Goal: Task Accomplishment & Management: Manage account settings

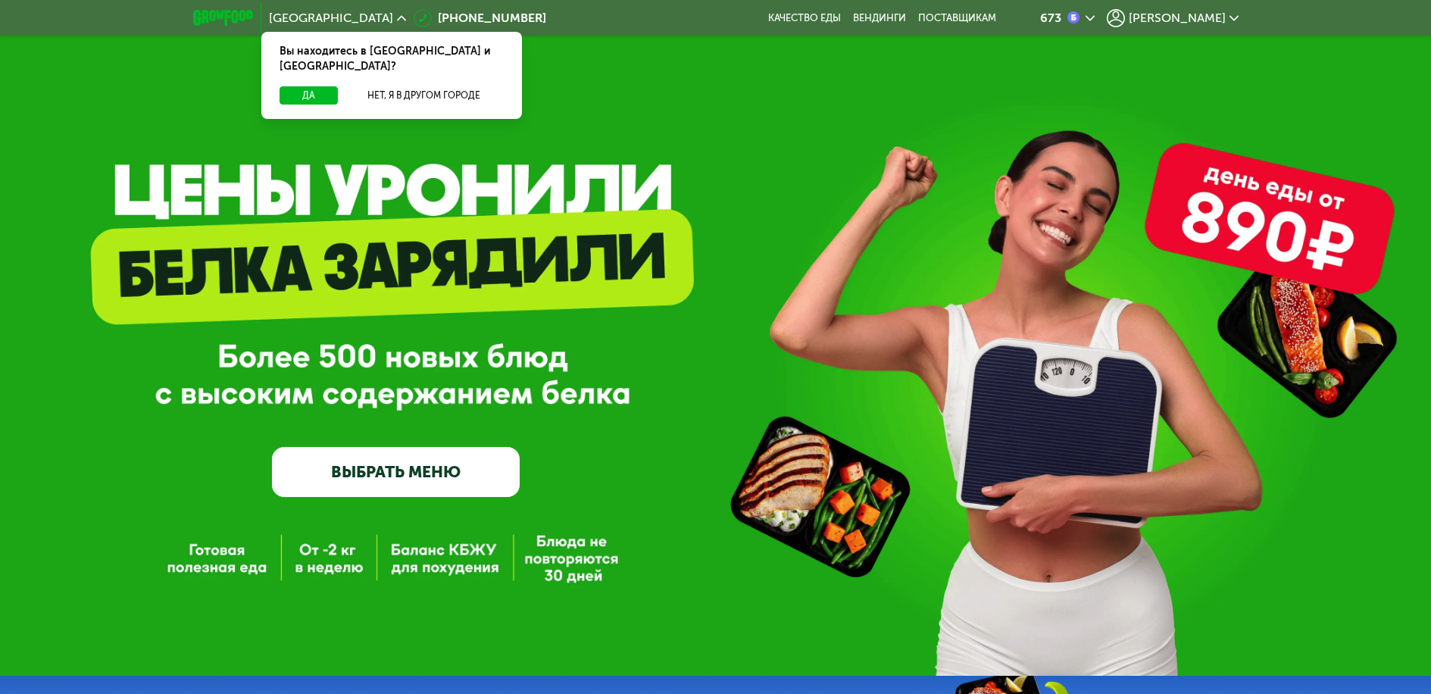
click at [1213, 14] on span "[PERSON_NAME]" at bounding box center [1177, 18] width 97 height 12
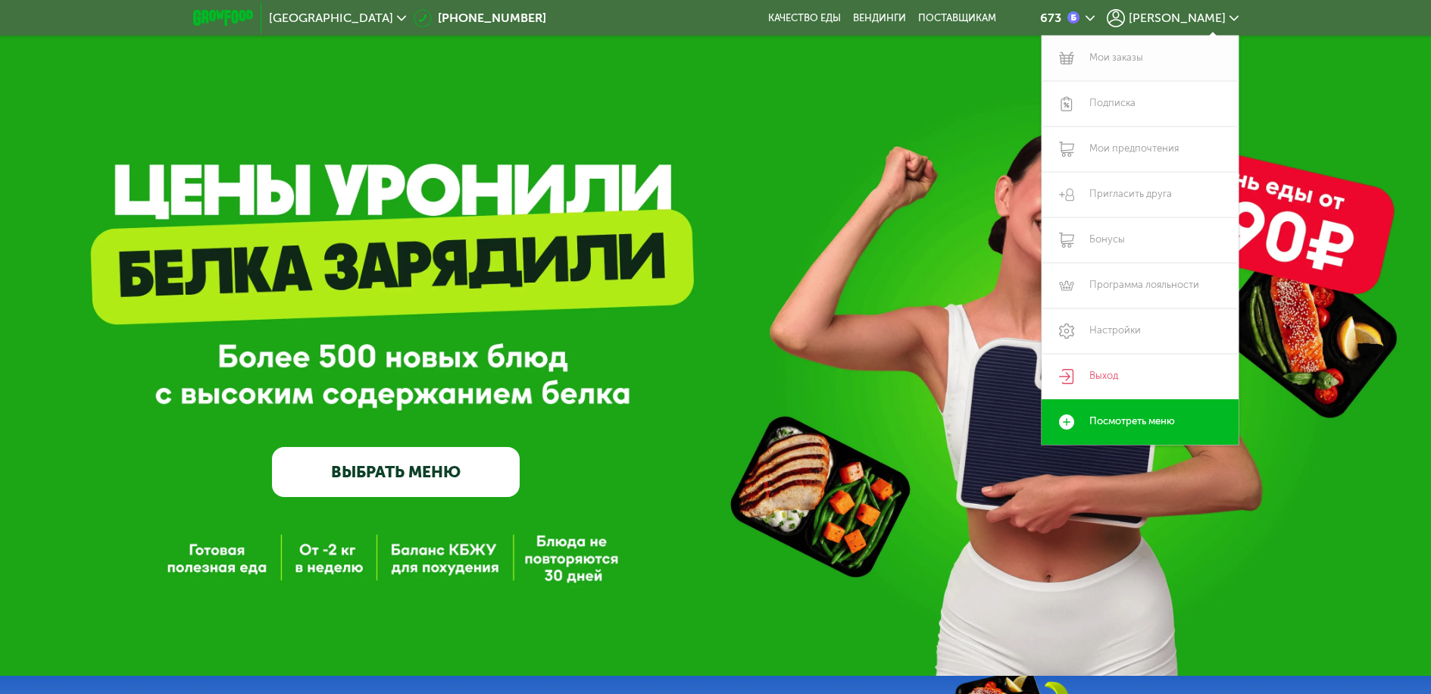
click at [1098, 59] on link "Мои заказы" at bounding box center [1140, 58] width 197 height 45
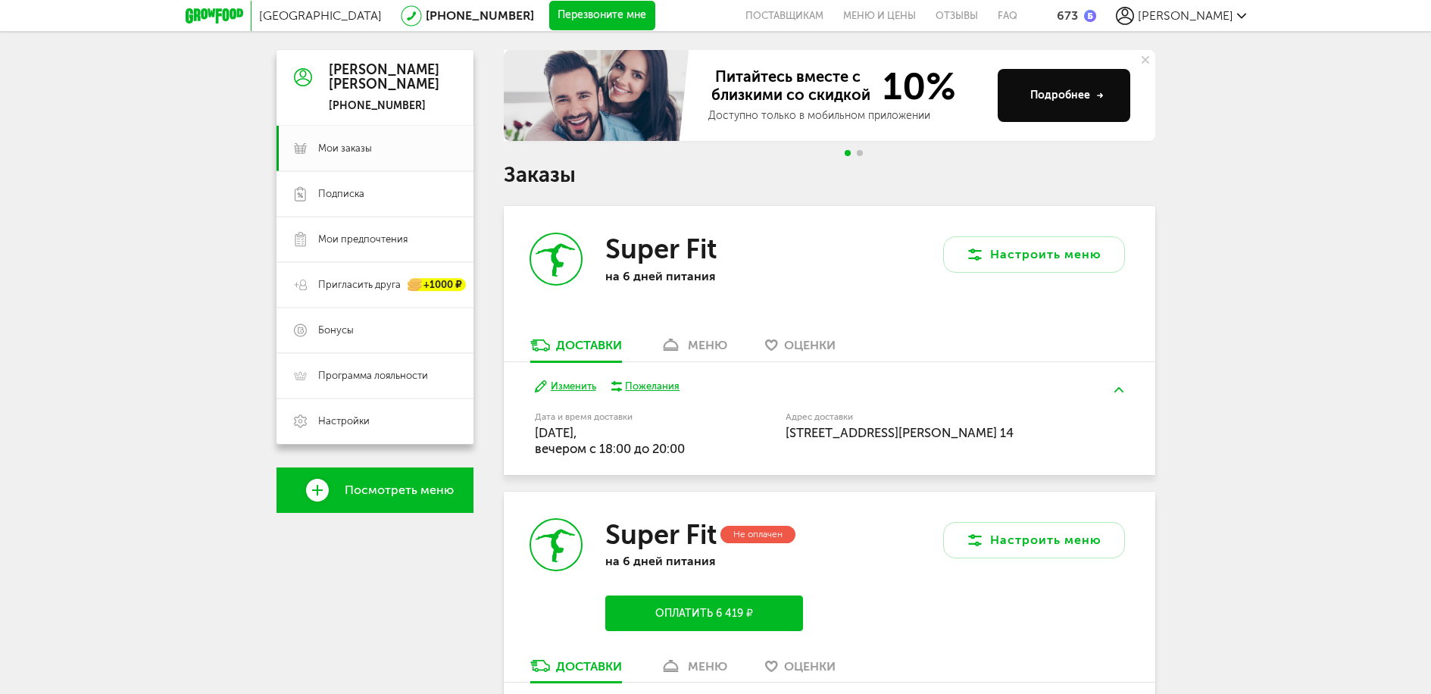
scroll to position [151, 0]
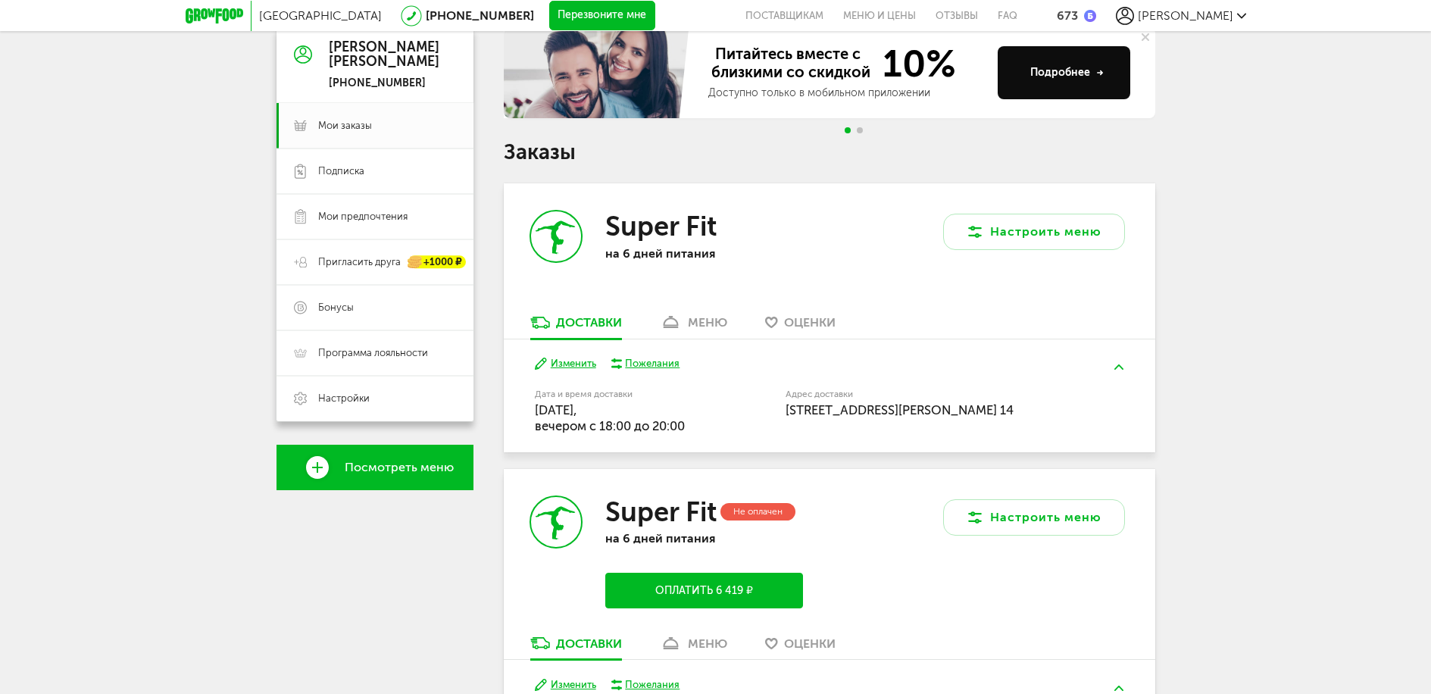
click at [811, 321] on span "Оценки" at bounding box center [810, 322] width 52 height 14
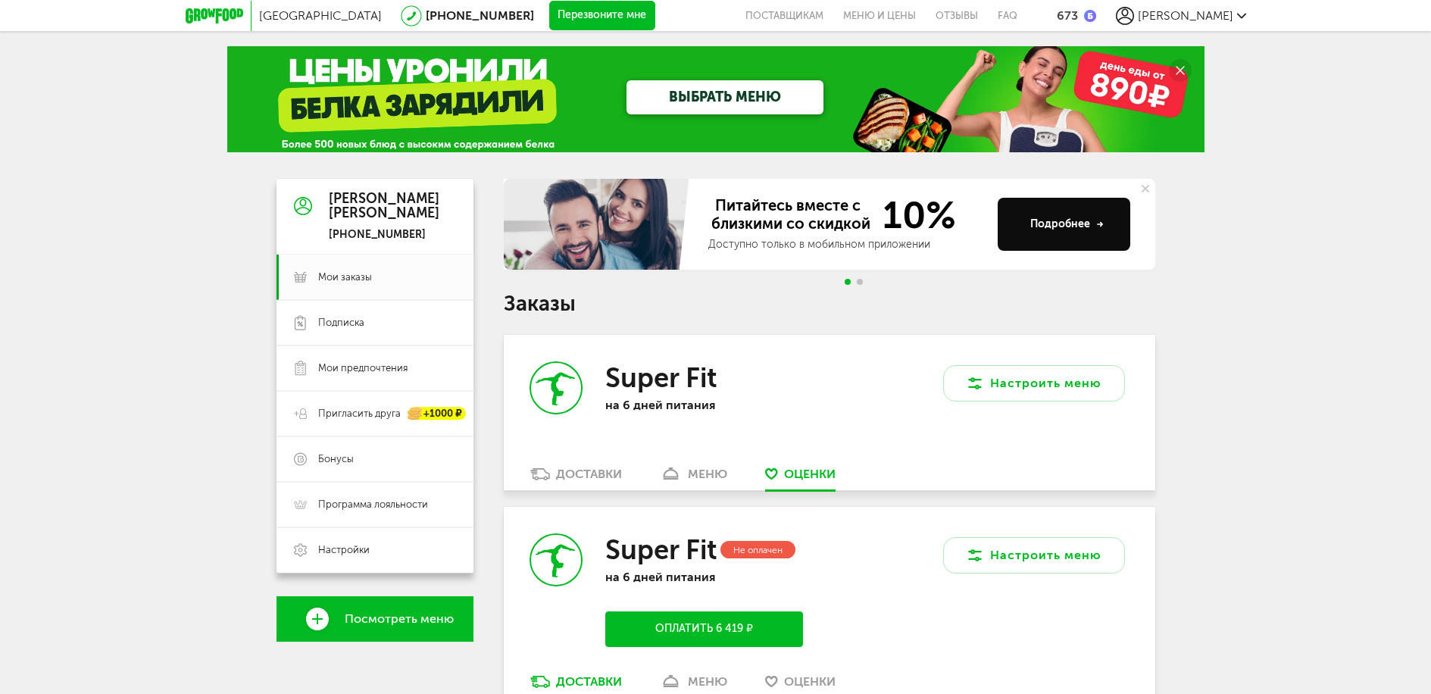
click at [576, 470] on div "Доставки" at bounding box center [589, 474] width 66 height 14
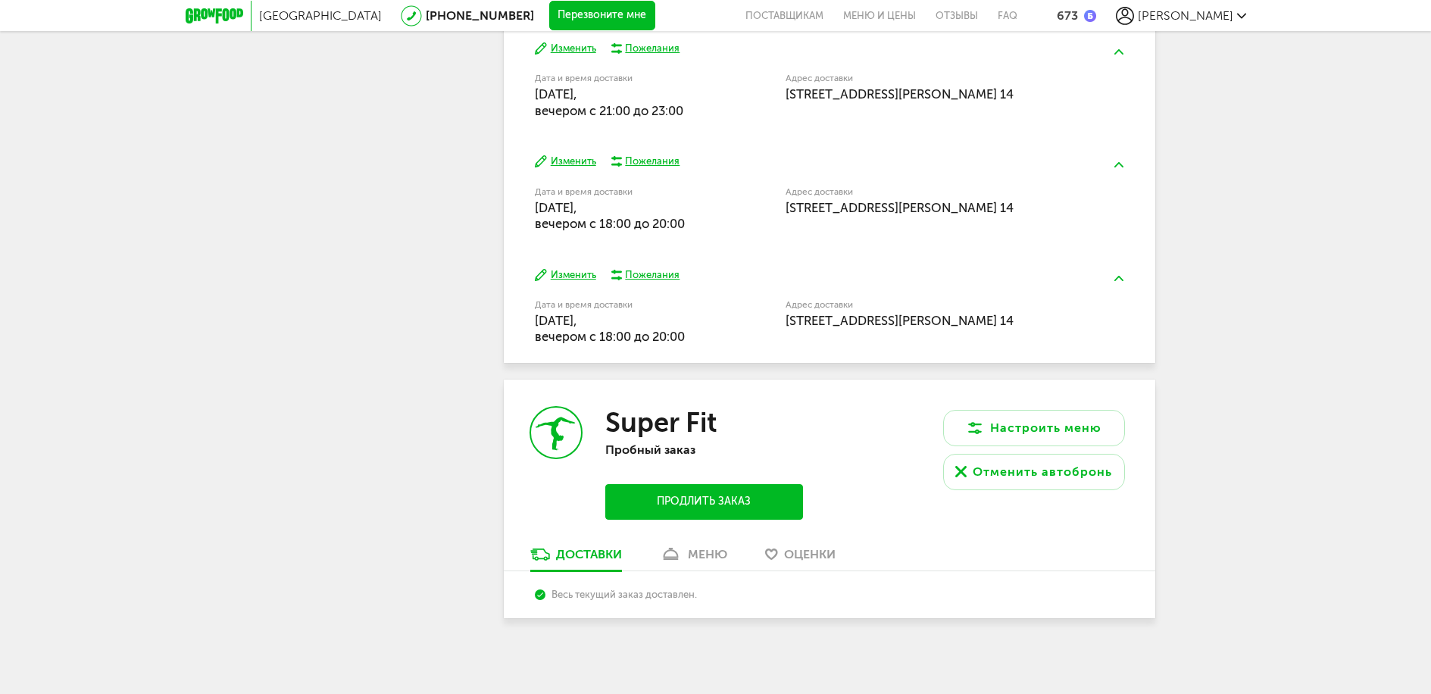
scroll to position [789, 0]
click at [577, 552] on div "Доставки" at bounding box center [589, 553] width 66 height 14
click at [713, 554] on div "меню" at bounding box center [707, 553] width 39 height 14
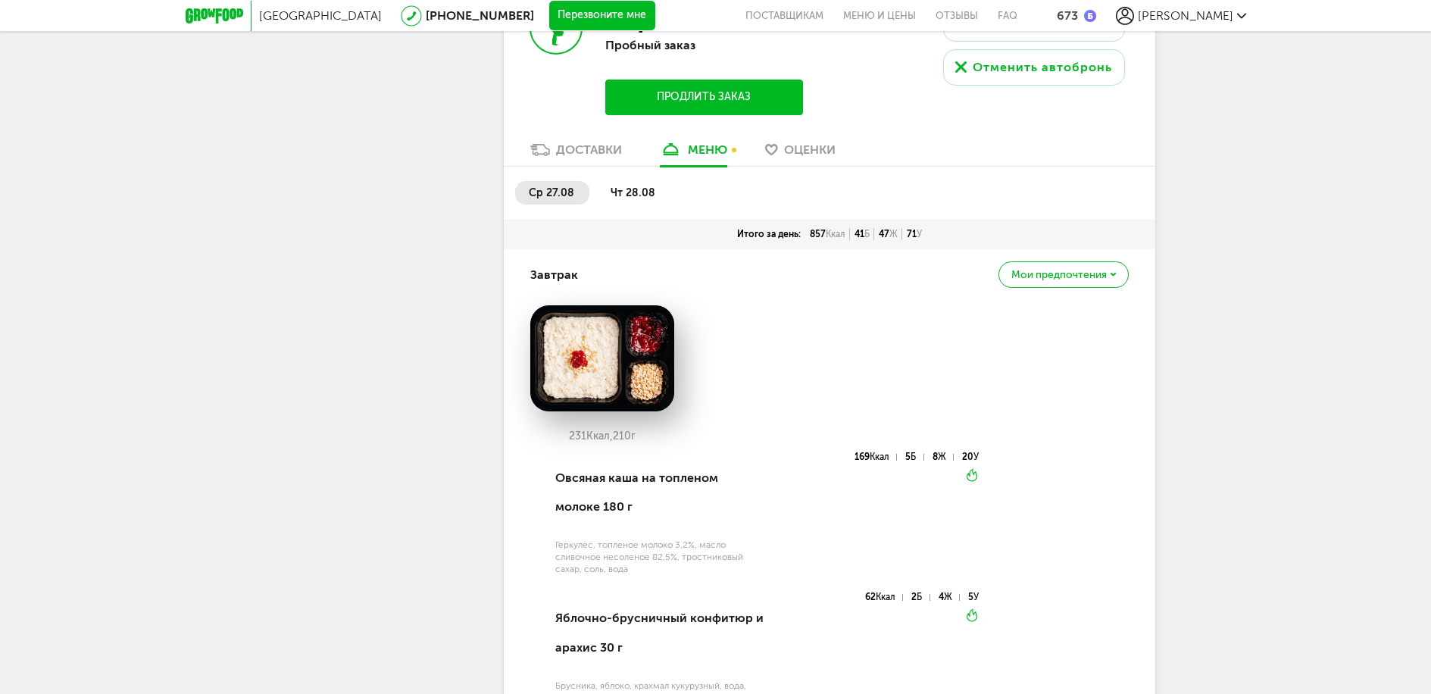
scroll to position [1066, 0]
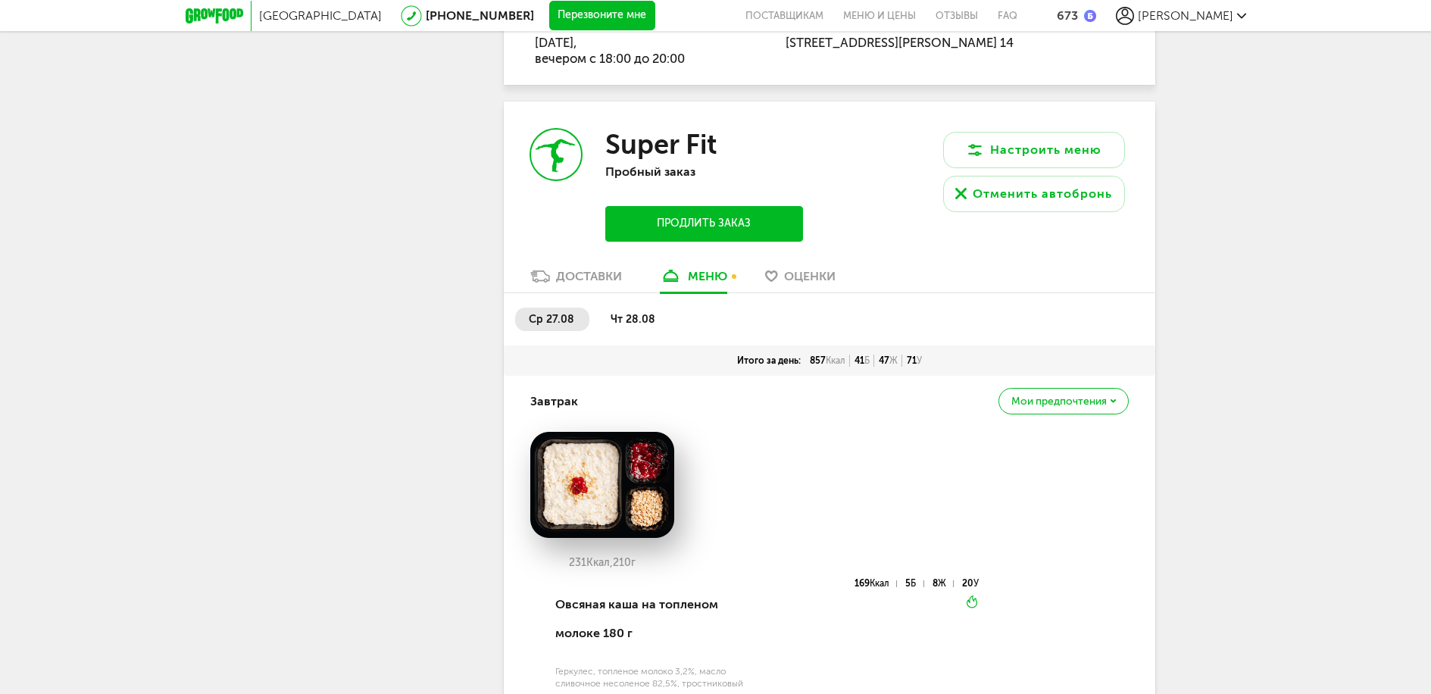
click at [636, 320] on span "чт 28.08" at bounding box center [633, 319] width 45 height 13
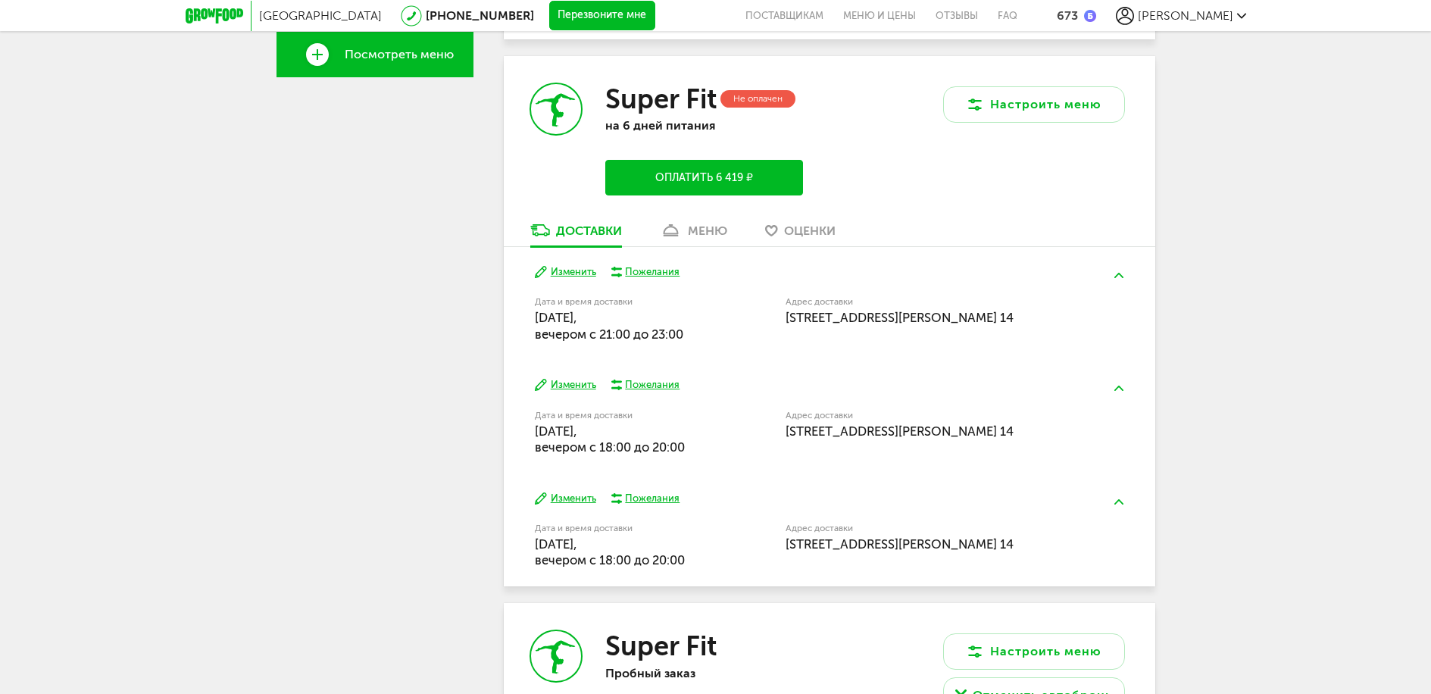
scroll to position [460, 0]
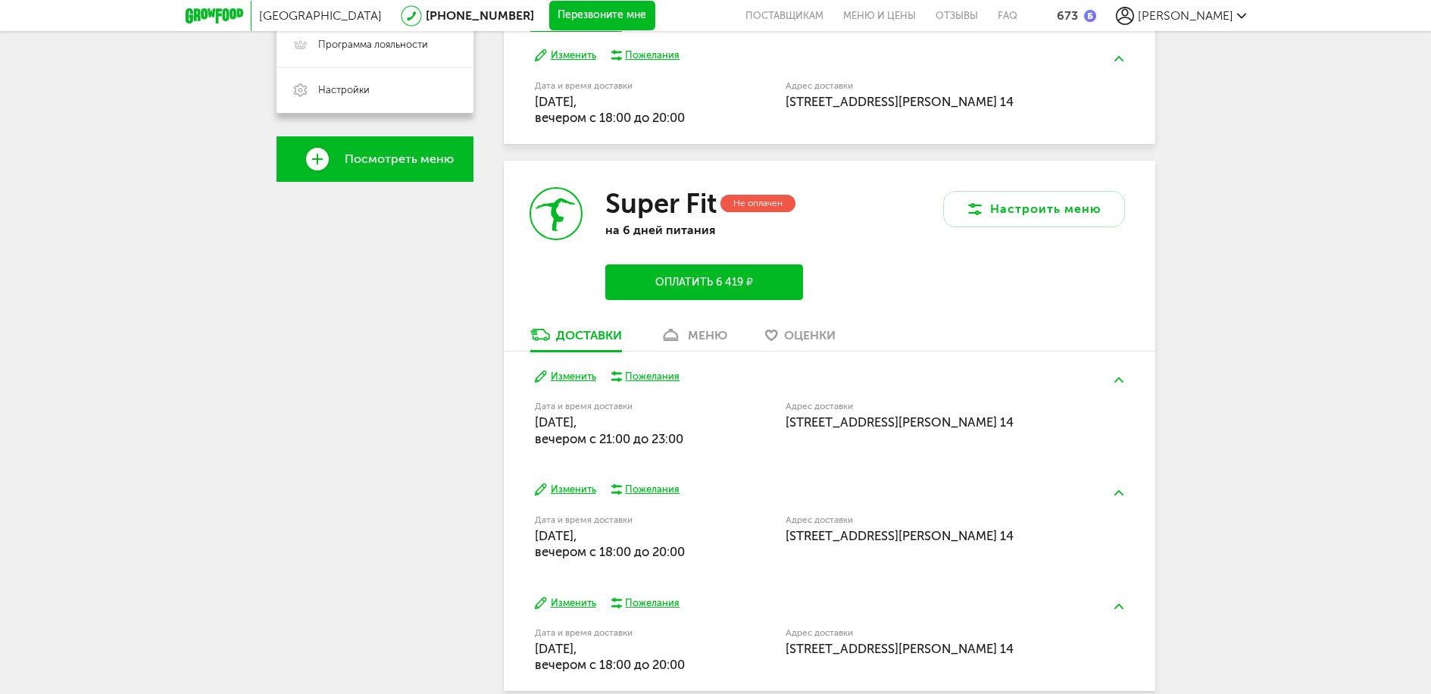
click at [711, 336] on div "меню" at bounding box center [707, 335] width 39 height 14
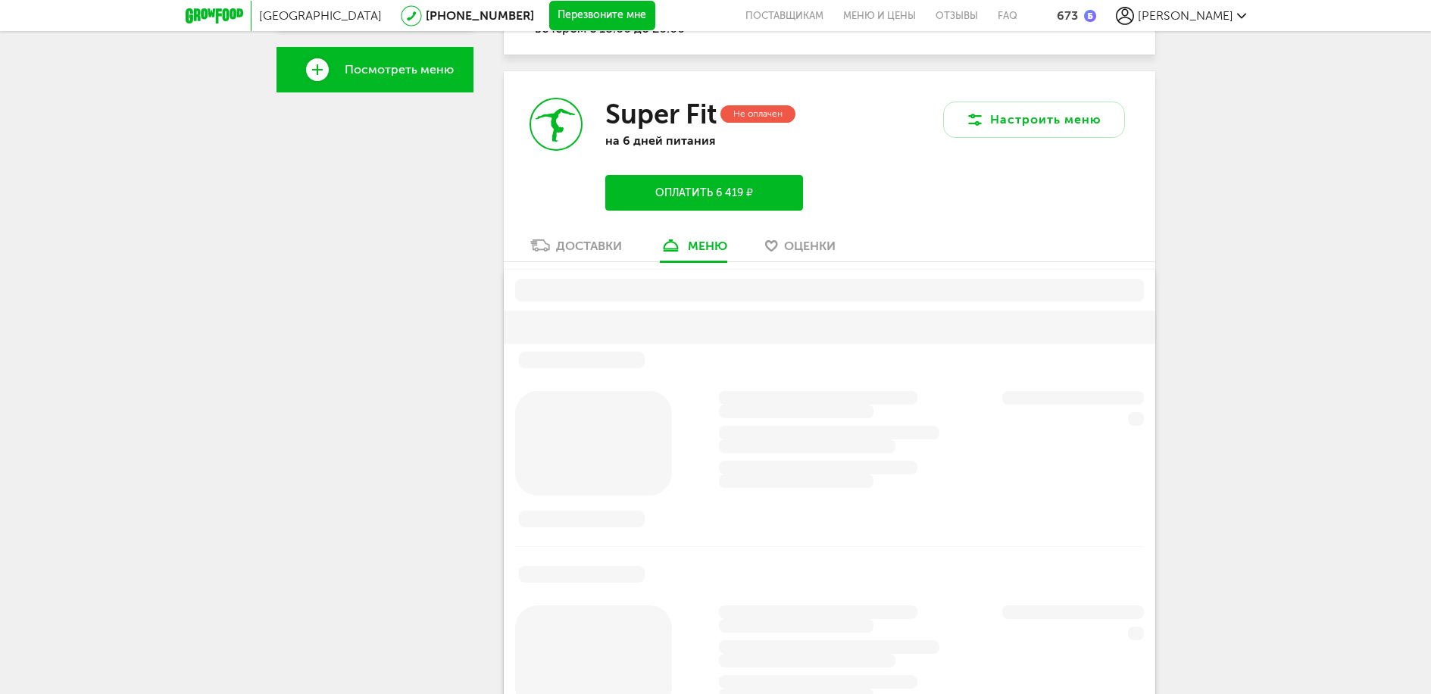
scroll to position [507, 0]
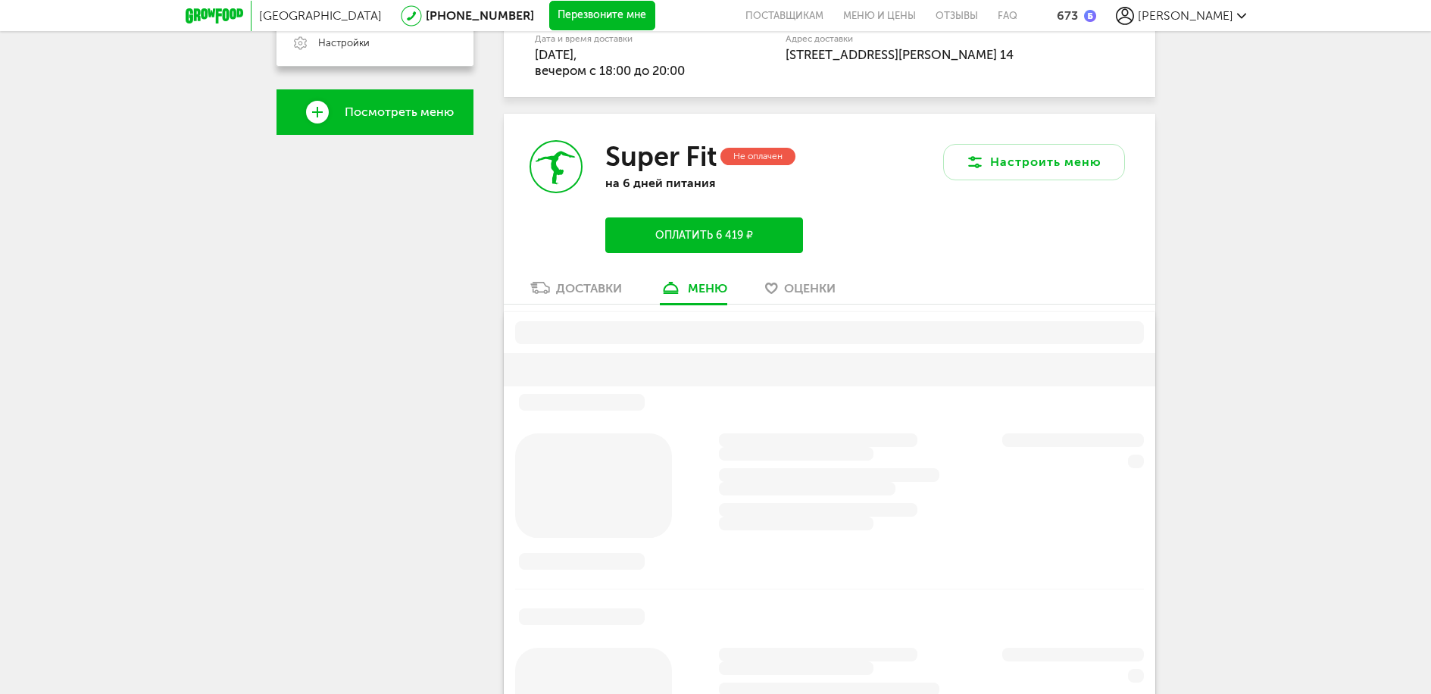
click at [574, 292] on div "Доставки" at bounding box center [589, 288] width 66 height 14
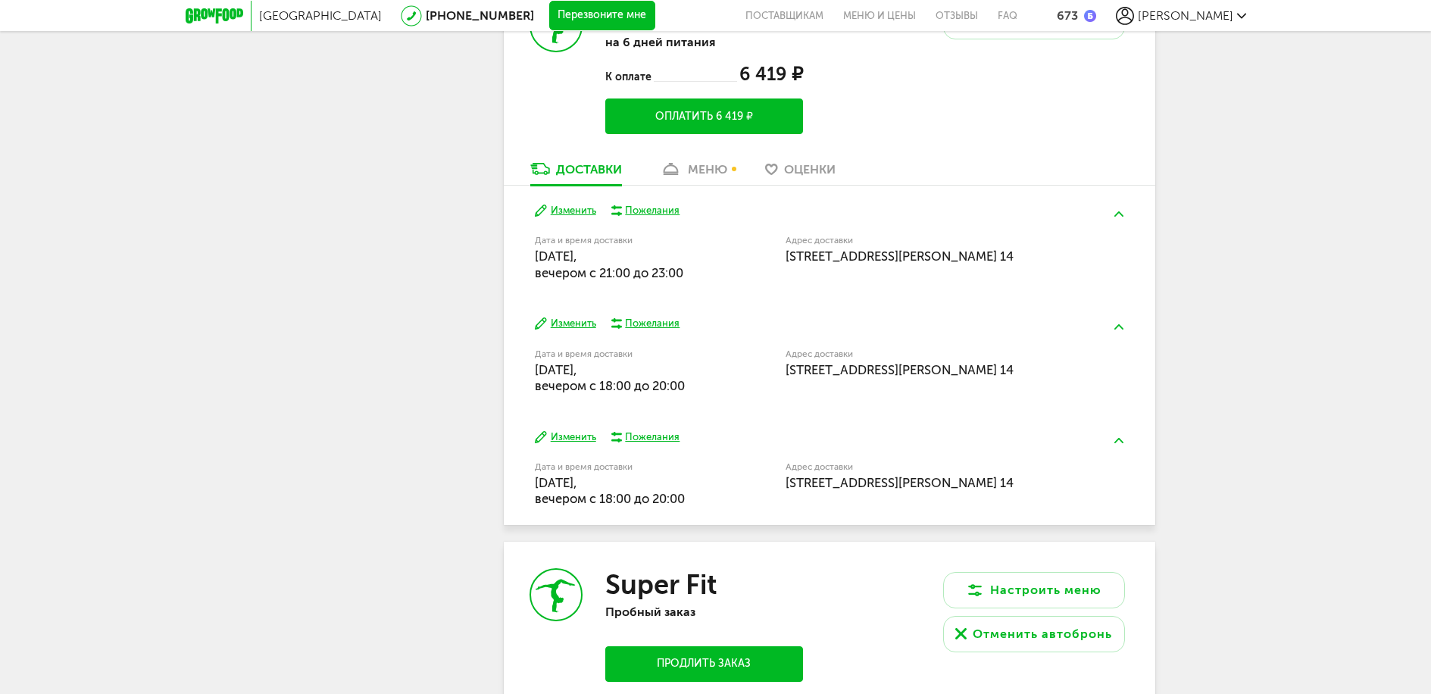
scroll to position [734, 0]
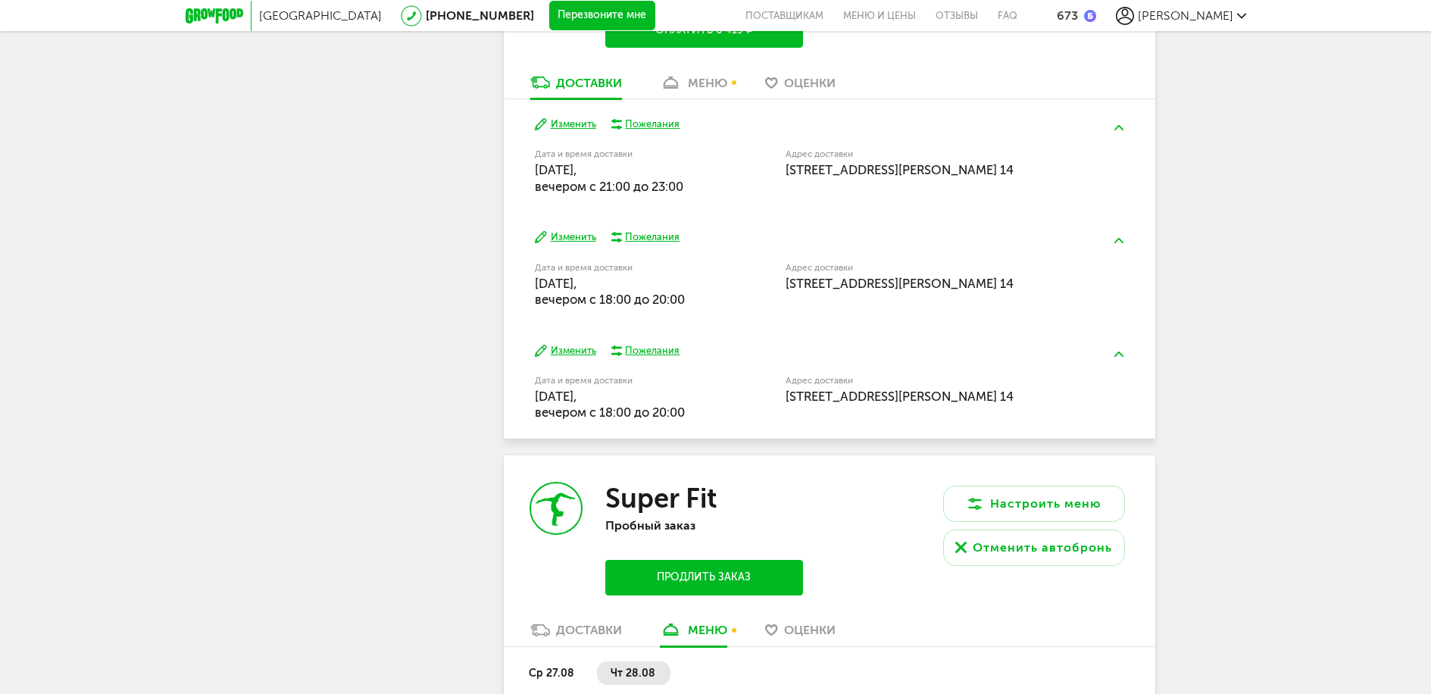
click at [563, 351] on button "Изменить" at bounding box center [565, 351] width 61 height 14
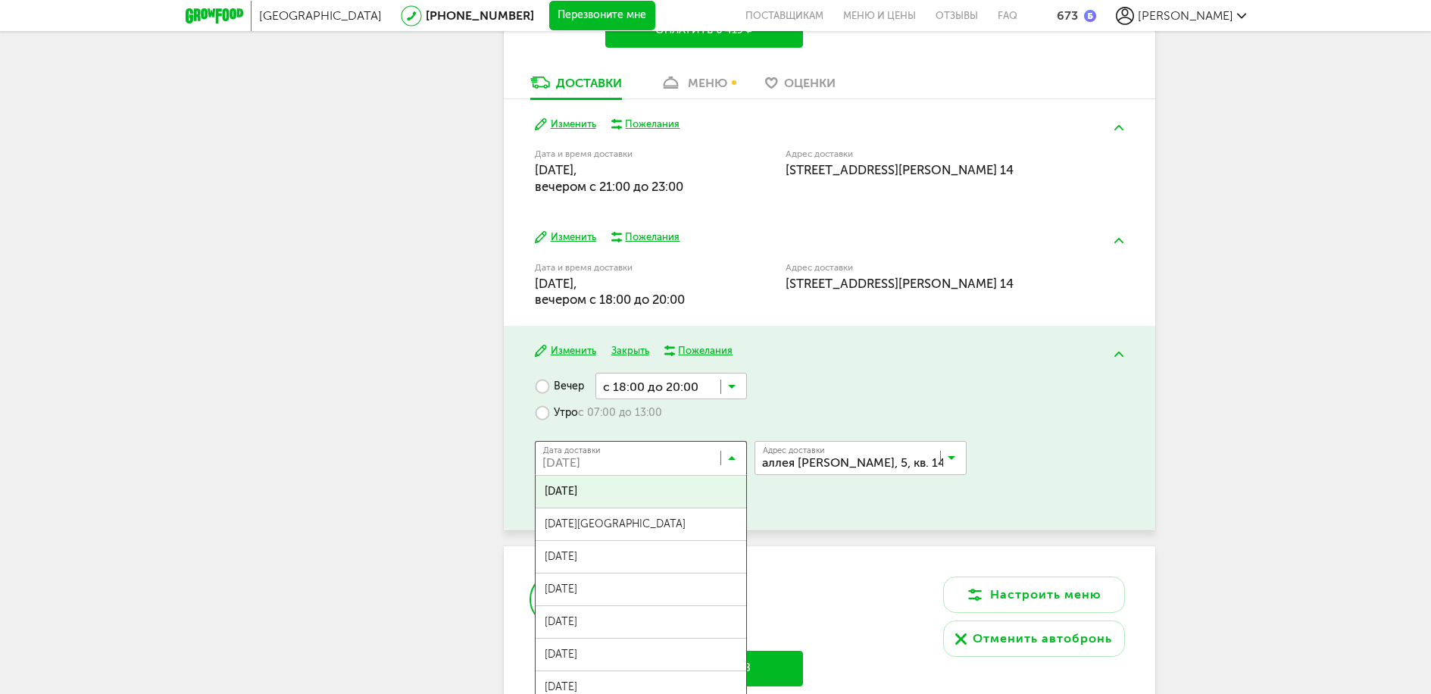
click at [734, 459] on icon at bounding box center [732, 461] width 8 height 15
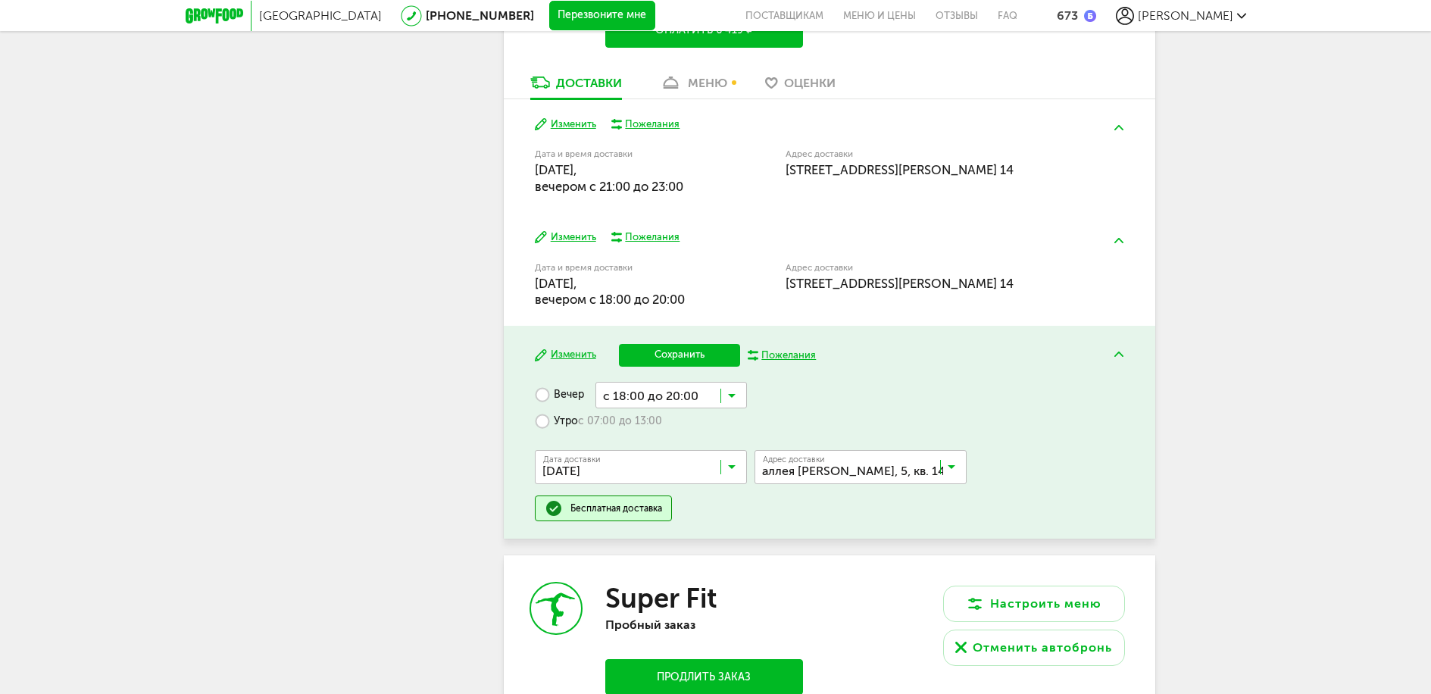
click at [690, 588] on span "21 сентября, воскресенье" at bounding box center [641, 599] width 211 height 32
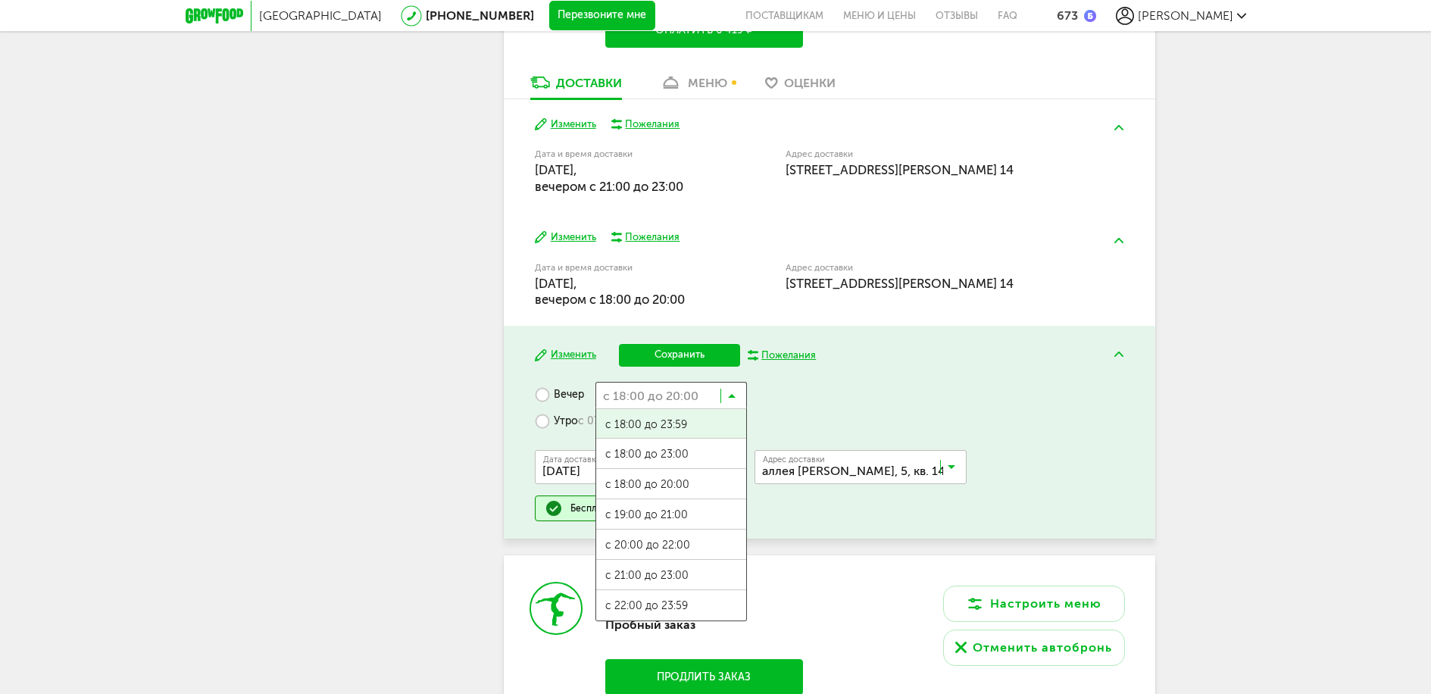
click at [732, 395] on icon at bounding box center [732, 399] width 8 height 15
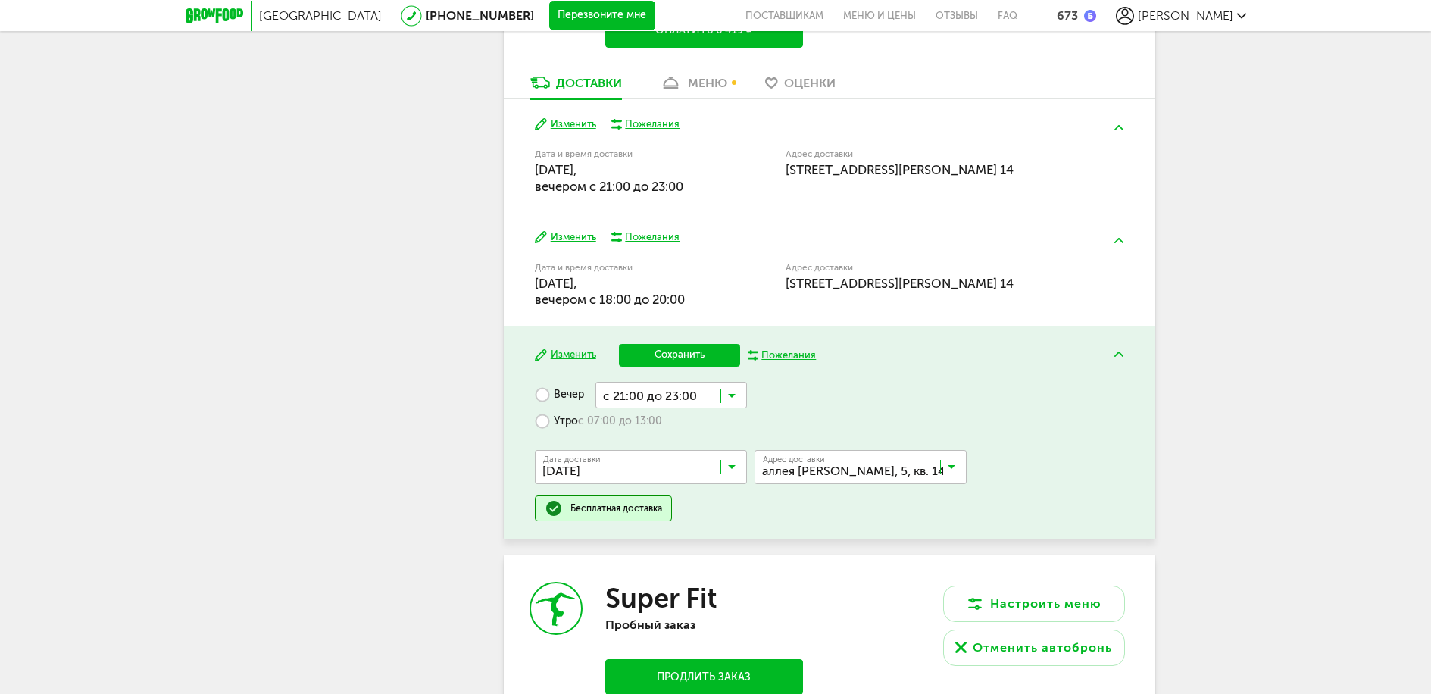
click at [687, 569] on span "с 21:00 до 23:00" at bounding box center [671, 576] width 150 height 32
click at [679, 355] on button "Сохранить" at bounding box center [679, 355] width 121 height 23
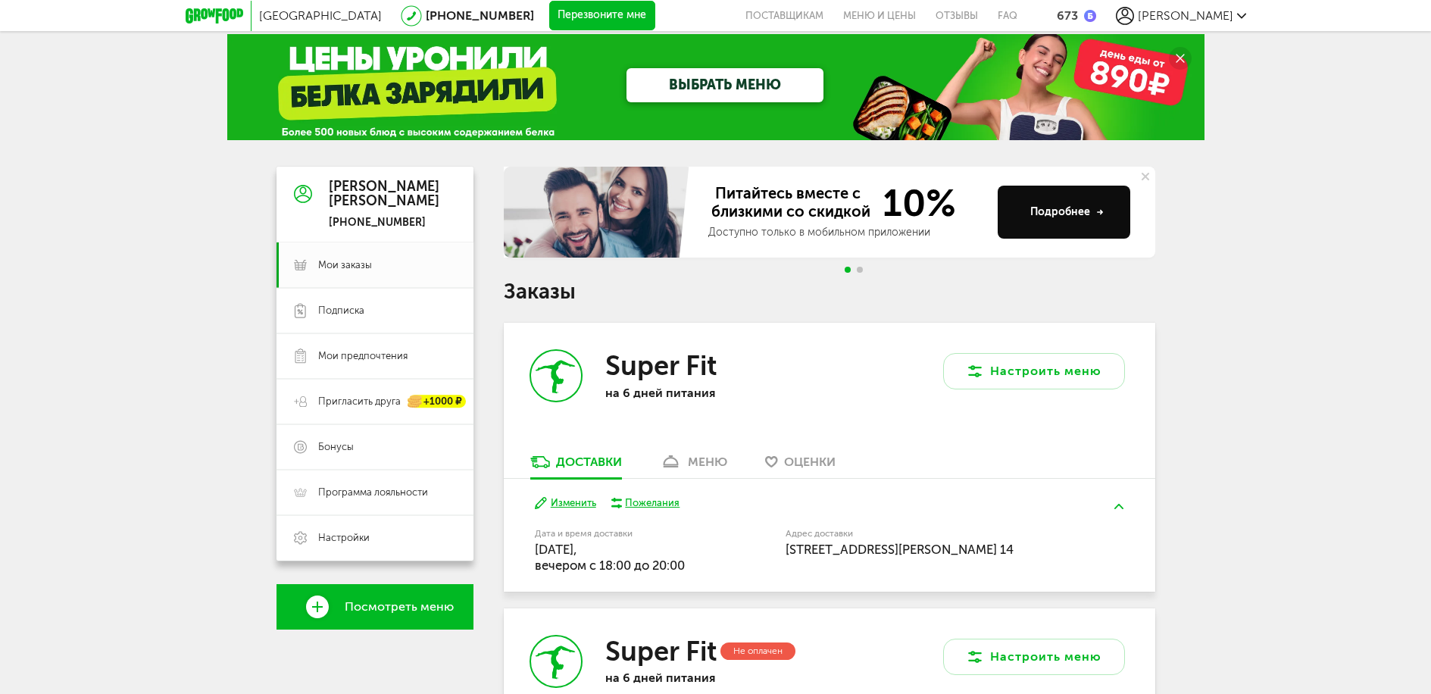
scroll to position [0, 0]
